Goal: Information Seeking & Learning: Learn about a topic

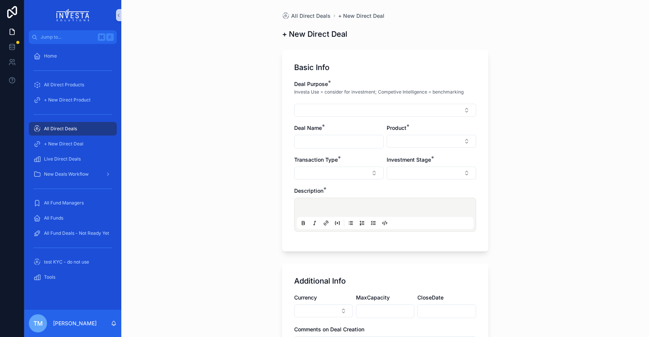
click at [74, 128] on span "All Direct Deals" at bounding box center [60, 129] width 33 height 6
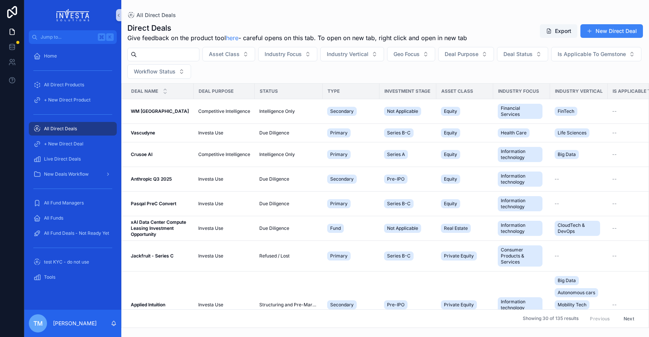
click at [154, 56] on input "scrollable content" at bounding box center [168, 54] width 62 height 11
type input "***"
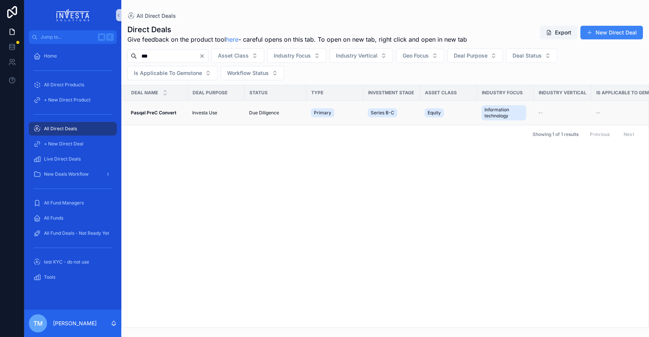
click at [151, 113] on strong "Pasqal PreC Convert" at bounding box center [153, 113] width 45 height 6
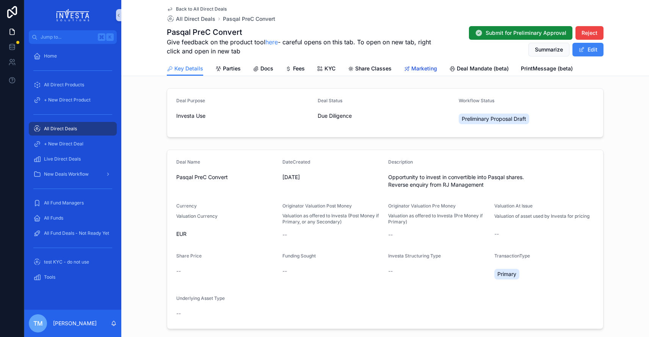
click at [418, 69] on span "Marketing" at bounding box center [424, 69] width 26 height 8
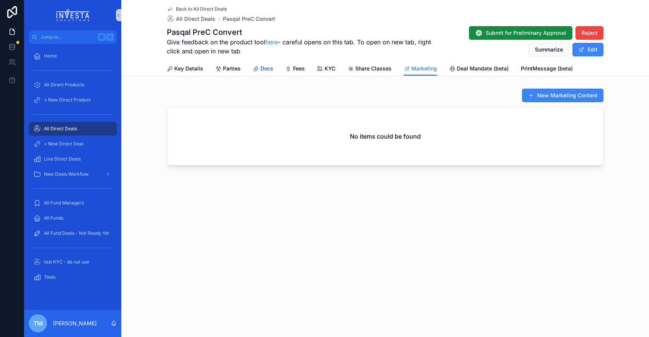
click at [267, 69] on span "Docs" at bounding box center [266, 69] width 13 height 8
